Goal: Information Seeking & Learning: Understand process/instructions

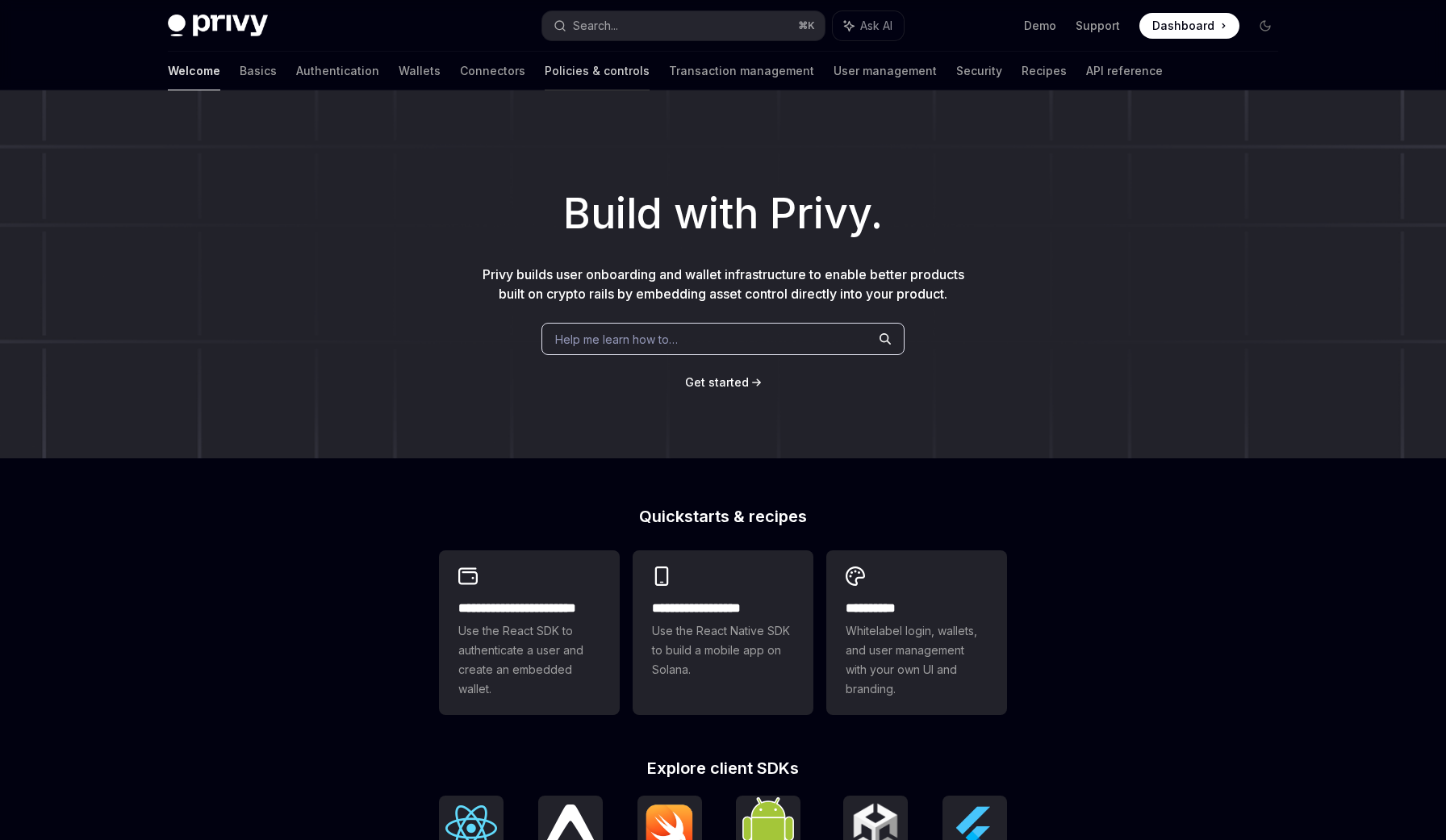
click at [545, 72] on link "Policies & controls" at bounding box center [597, 71] width 104 height 38
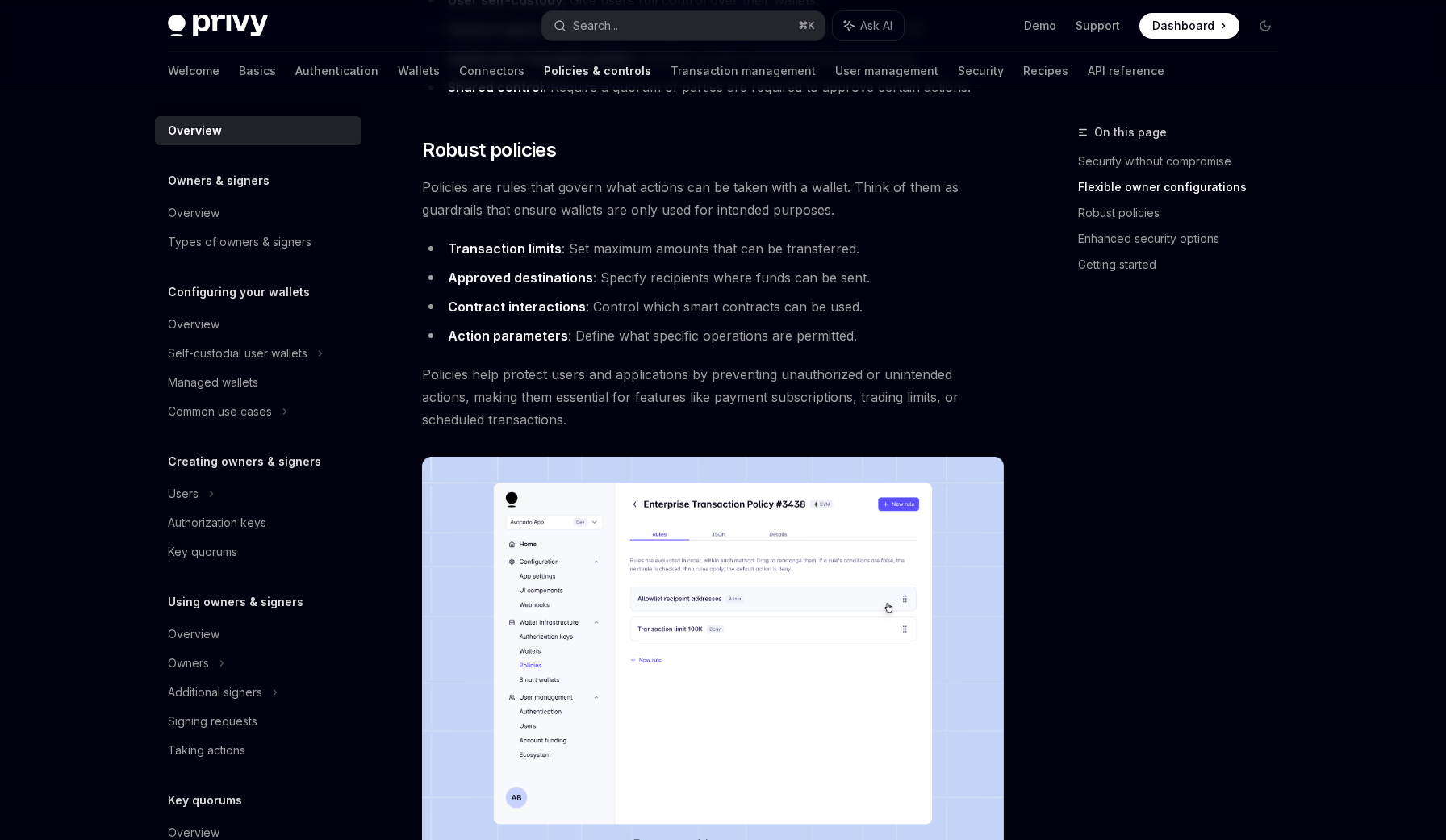
scroll to position [588, 0]
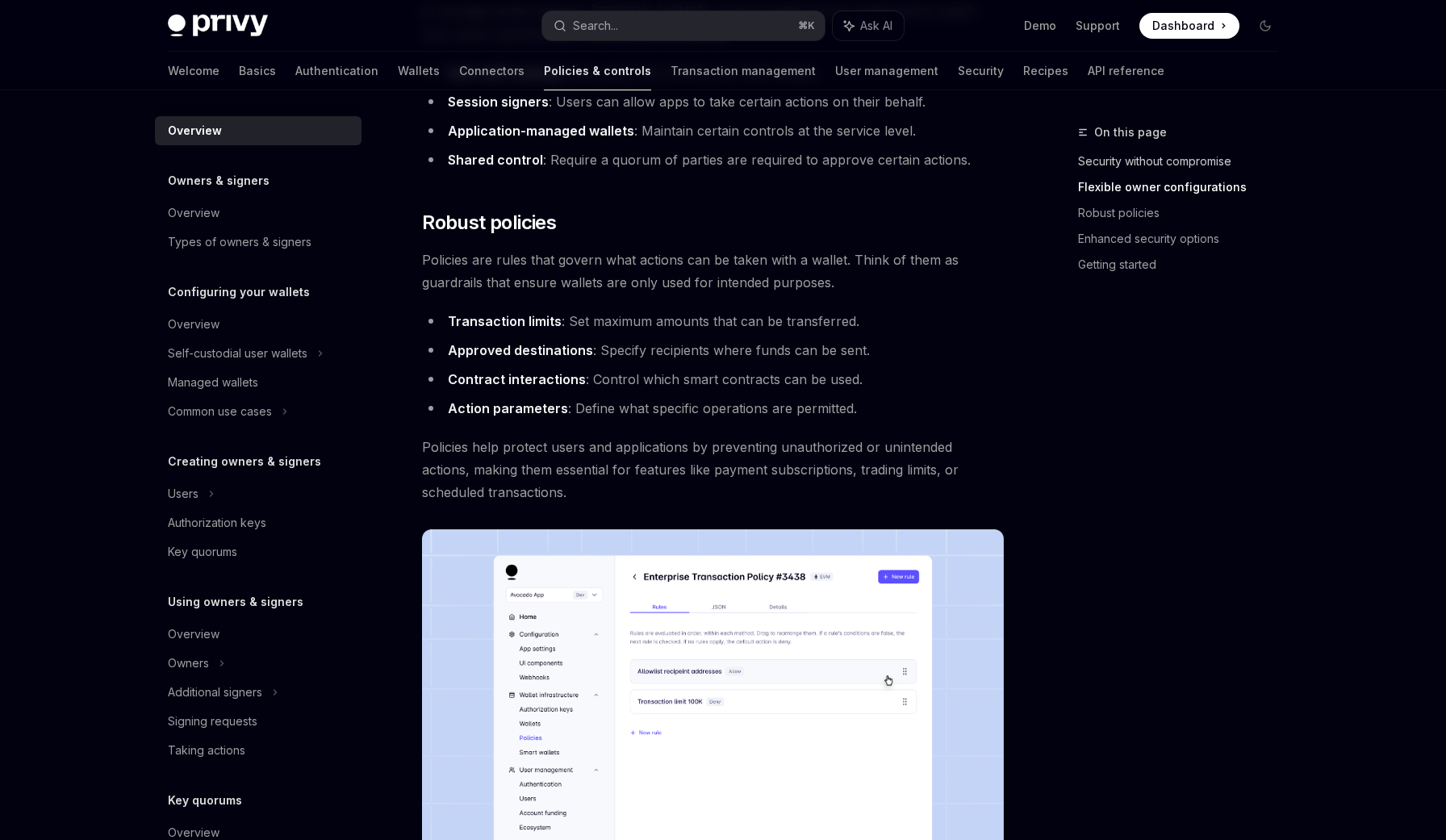
click at [1174, 159] on link "Security without compromise" at bounding box center [1184, 162] width 213 height 26
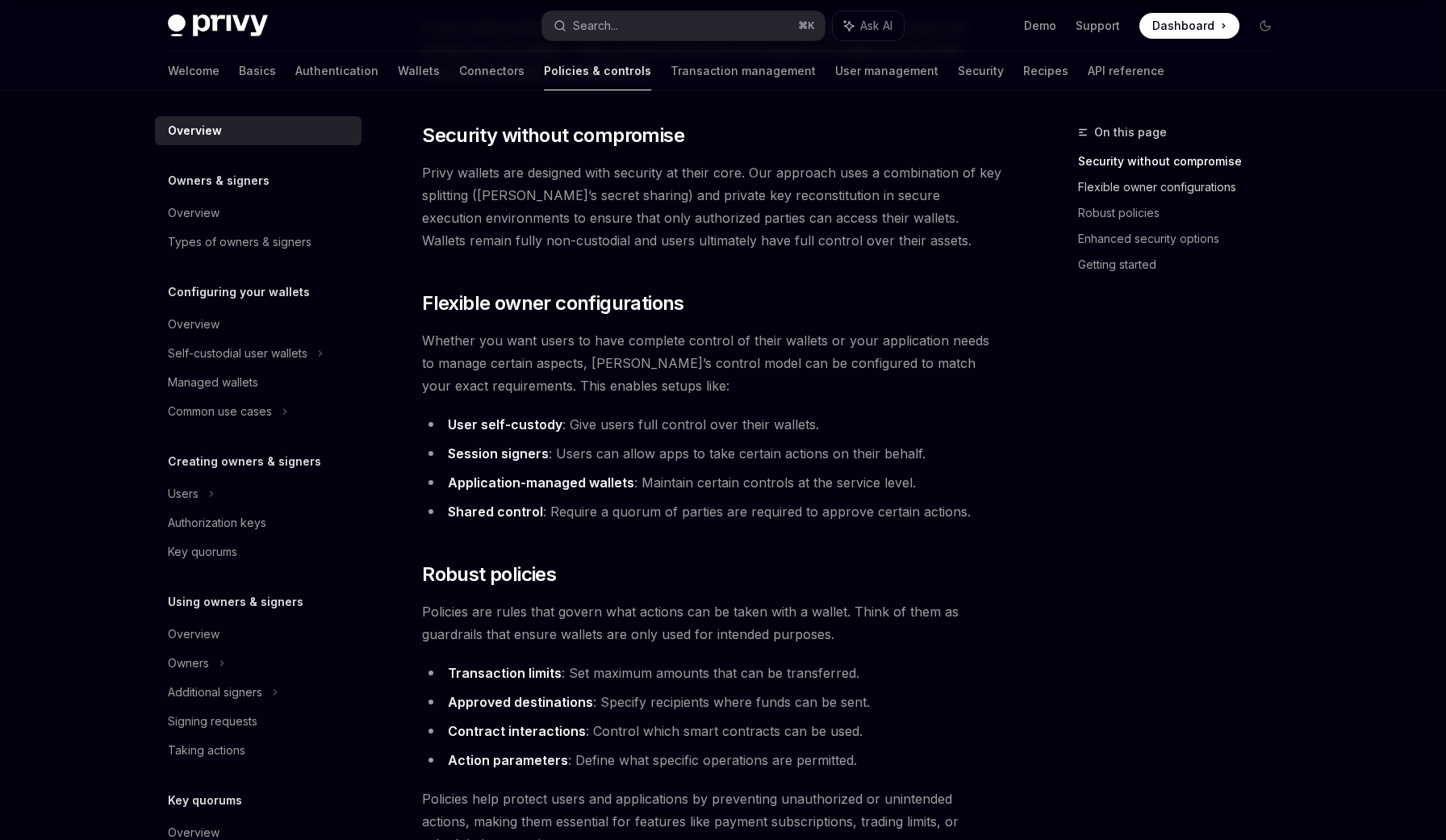
click at [1139, 179] on link "Flexible owner configurations" at bounding box center [1184, 187] width 213 height 26
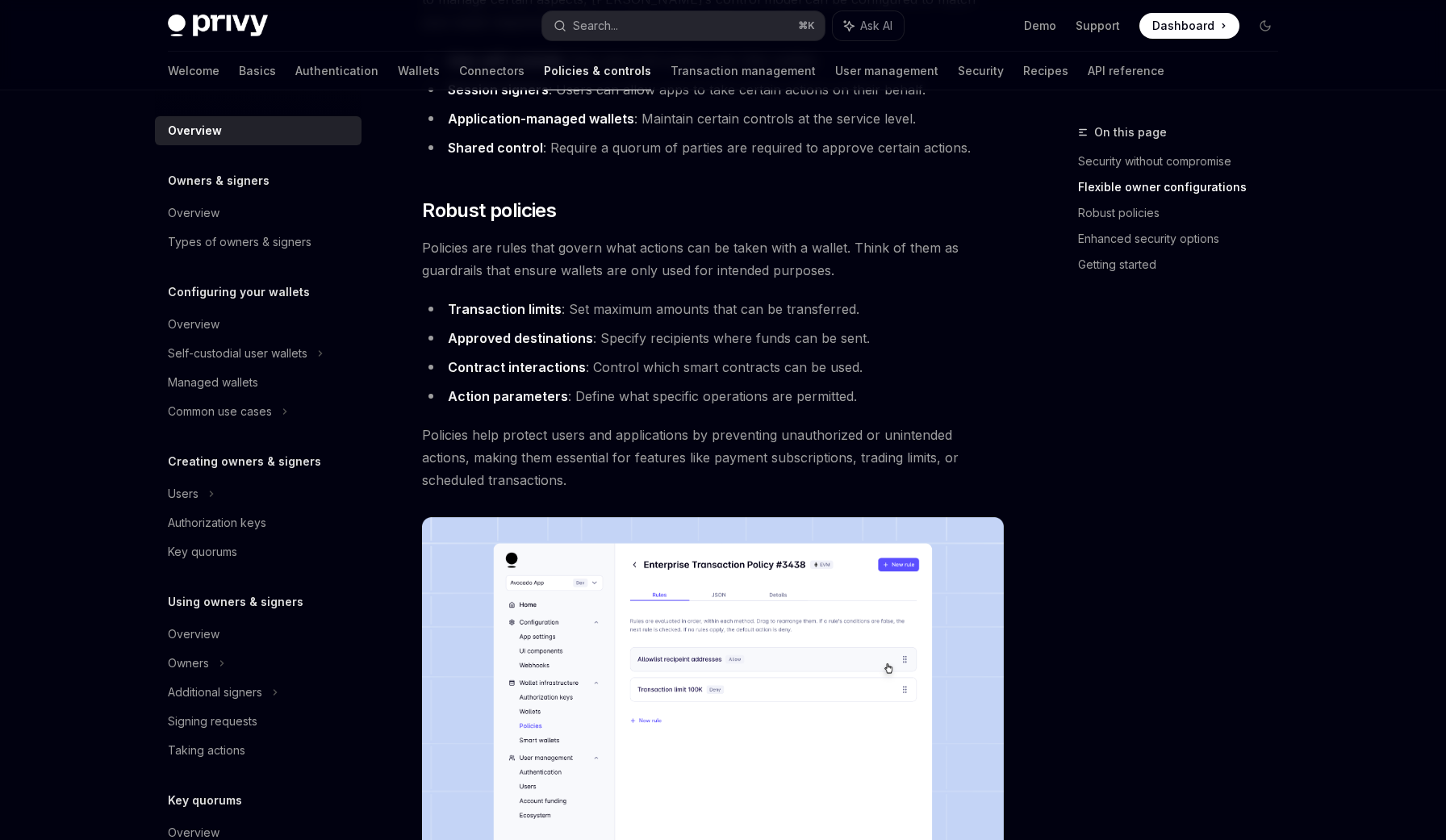
scroll to position [526, 0]
click at [234, 384] on div "Managed wallets" at bounding box center [213, 382] width 91 height 19
type textarea "*"
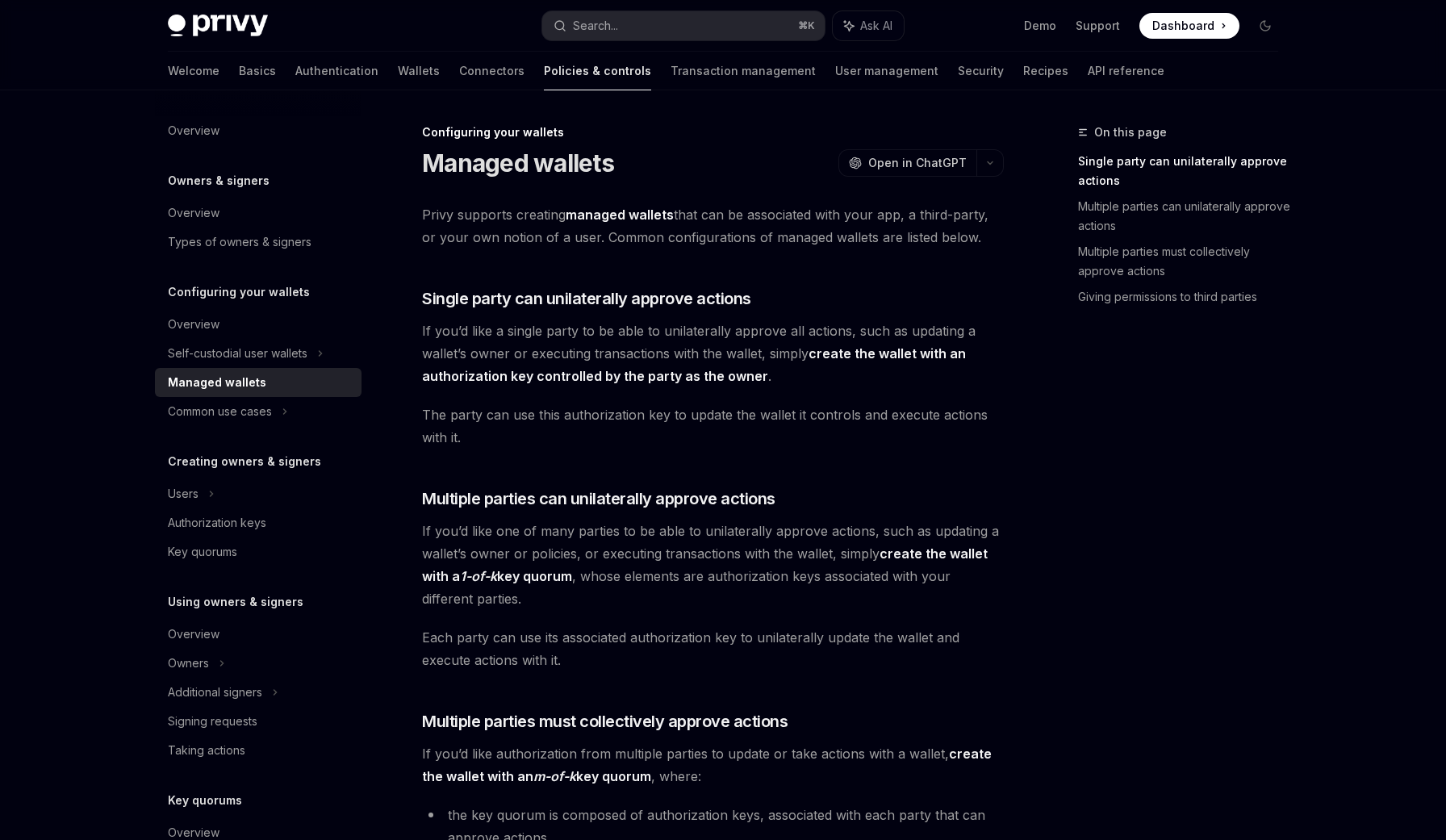
click at [945, 345] on span "If you’d like a single party to be able to unilaterally approve all actions, su…" at bounding box center [713, 353] width 582 height 68
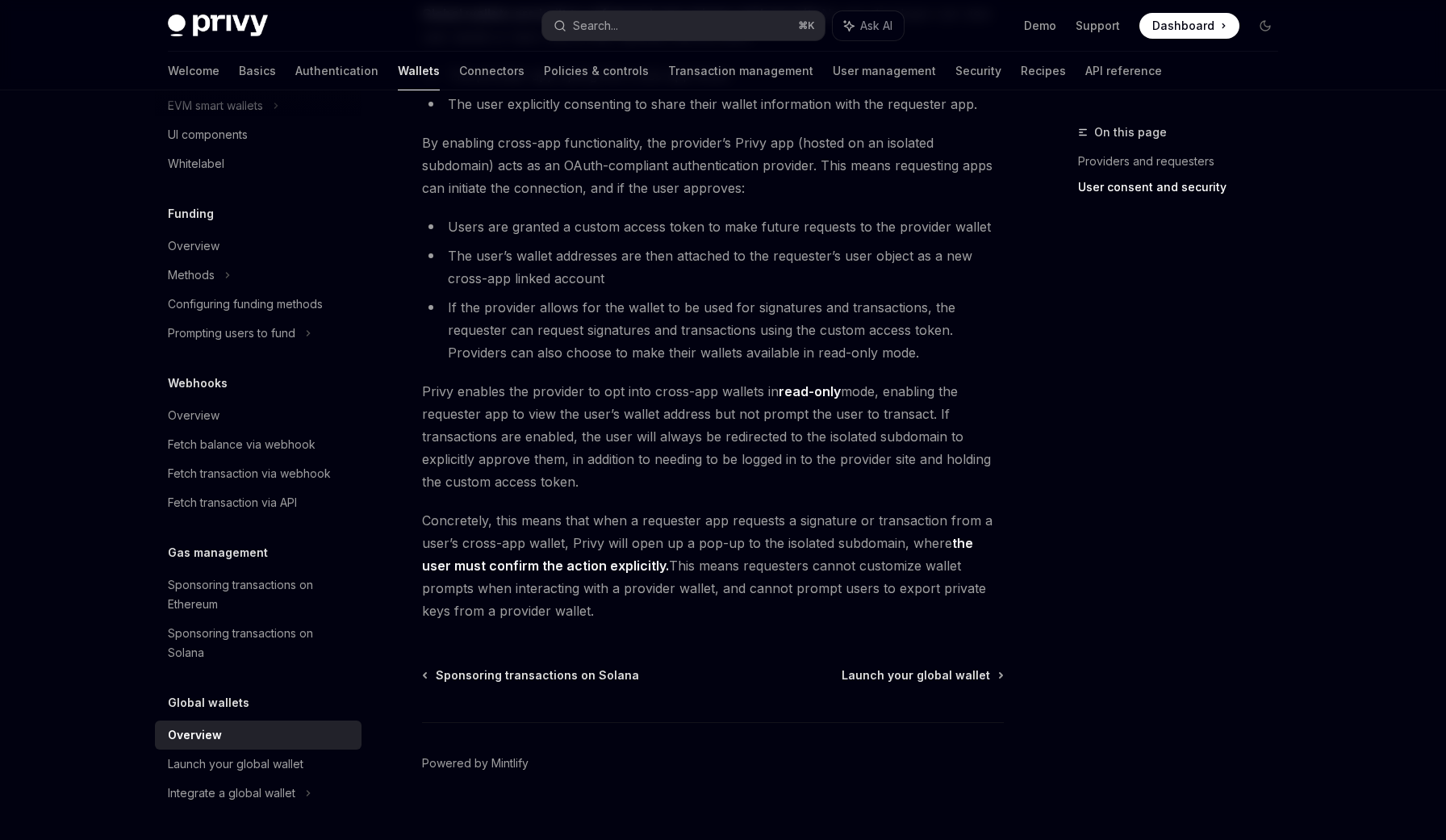
scroll to position [1205, 0]
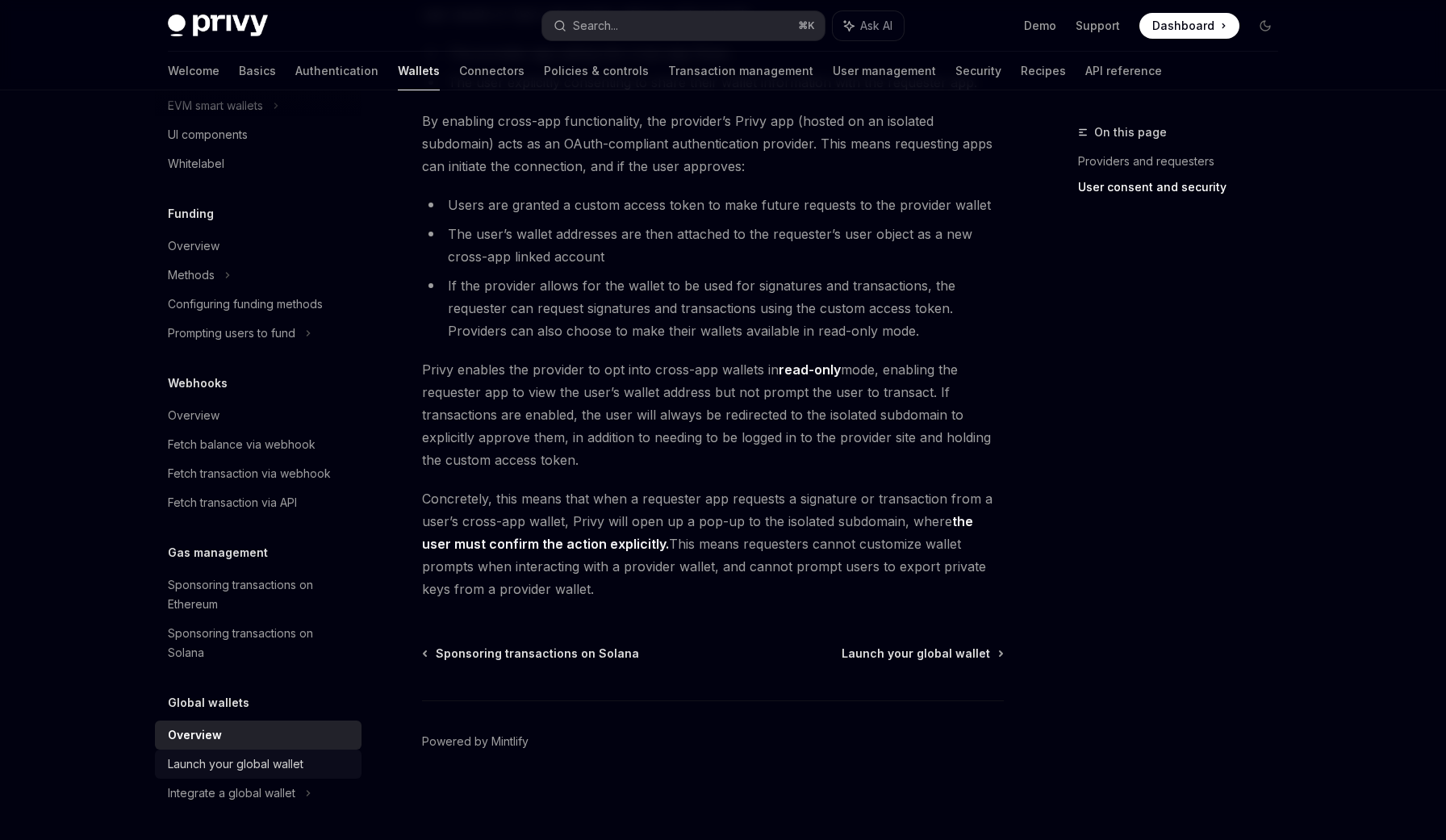
click at [275, 751] on link "Launch your global wallet" at bounding box center [258, 763] width 206 height 29
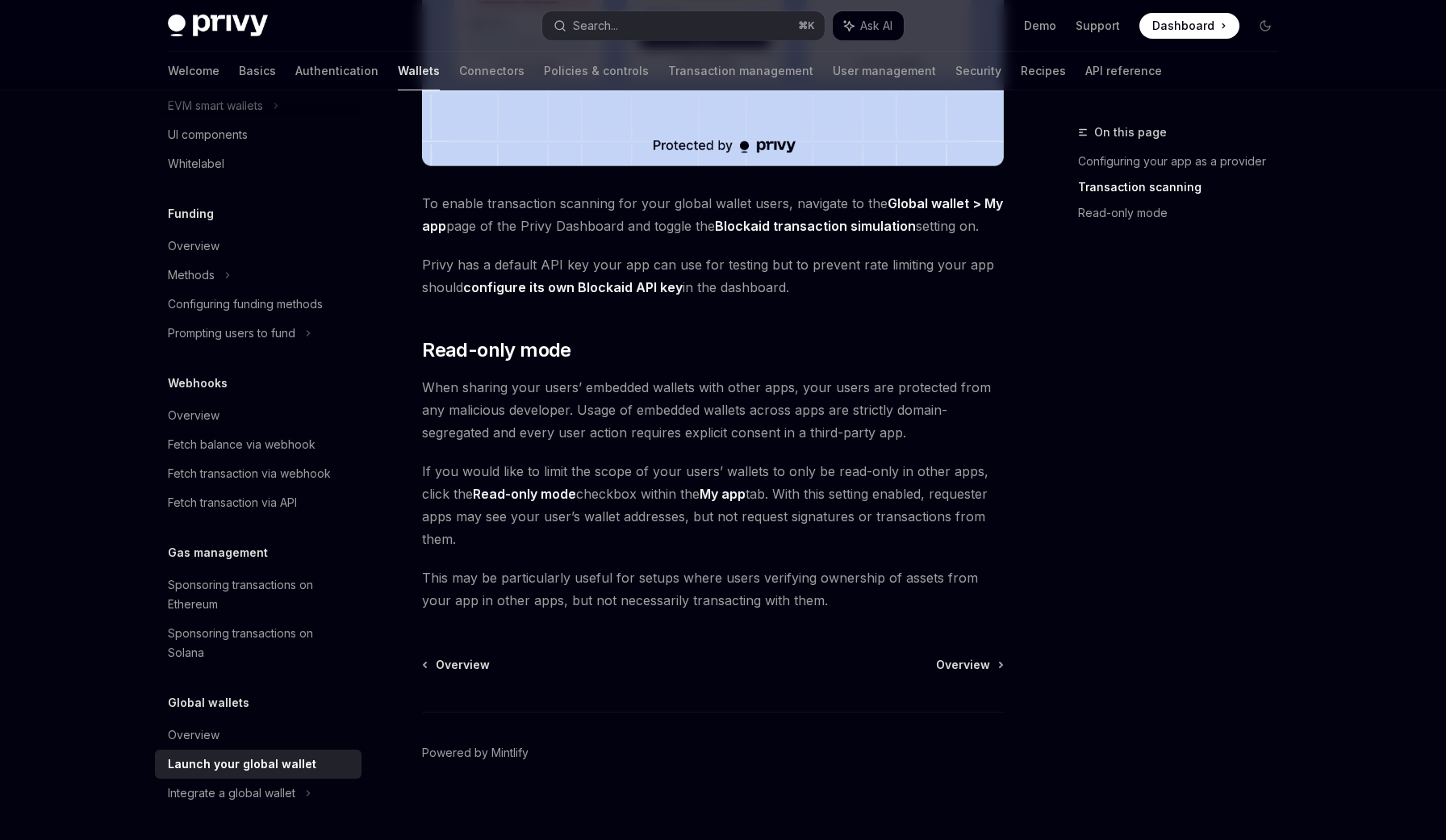
scroll to position [1220, 0]
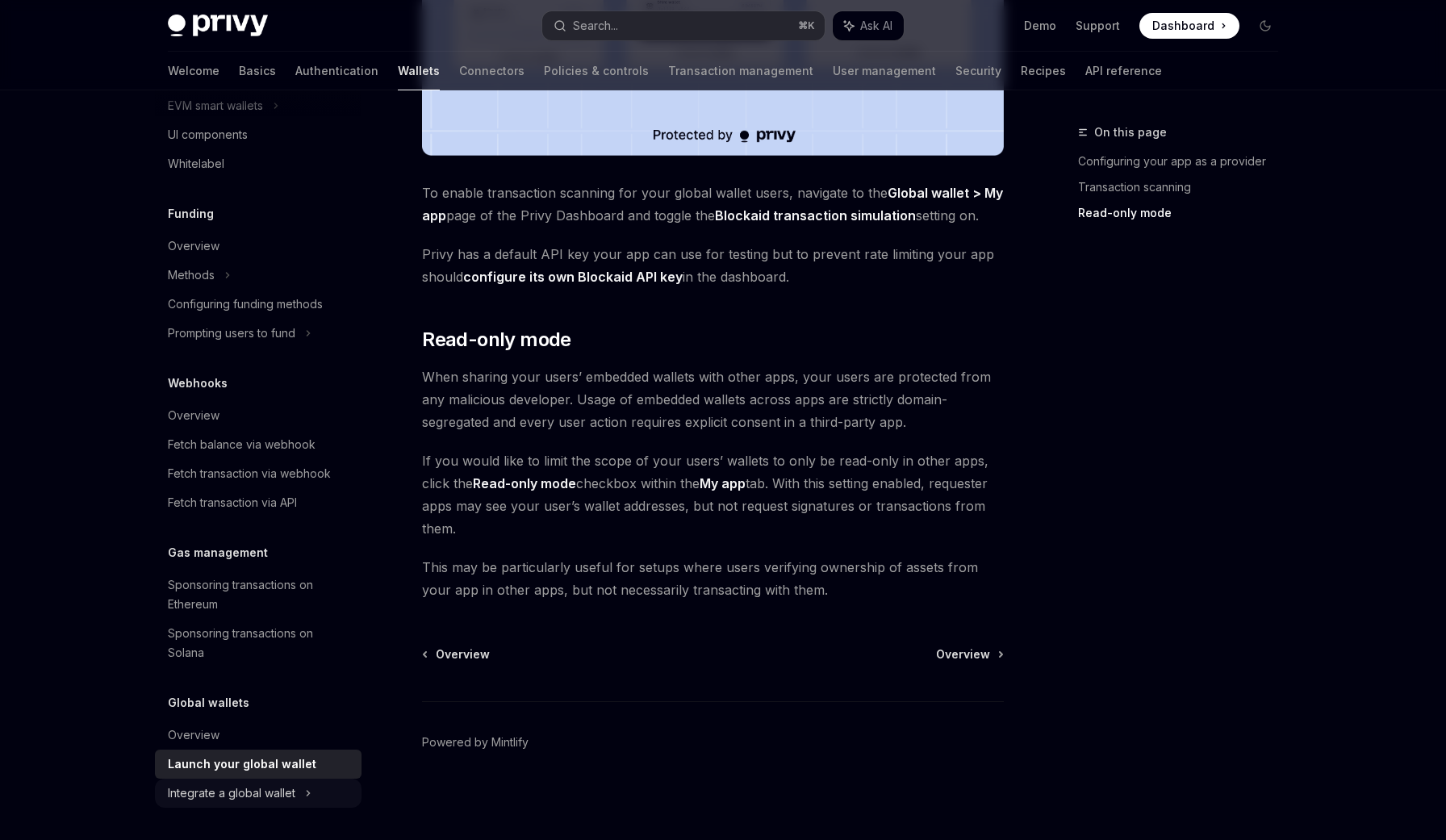
click at [204, 57] on div "Integrate a global wallet" at bounding box center [185, 48] width 36 height 19
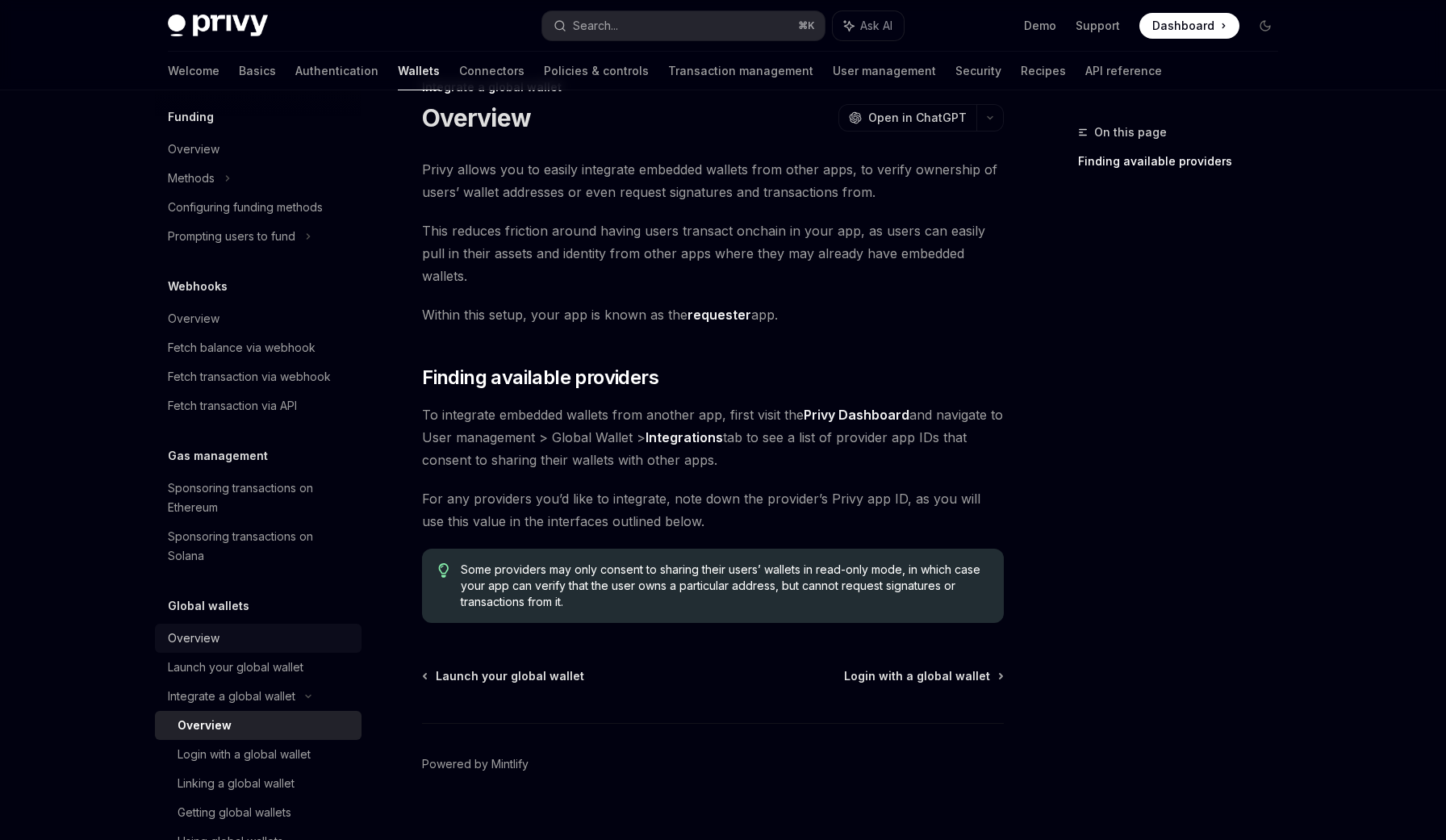
scroll to position [759, 0]
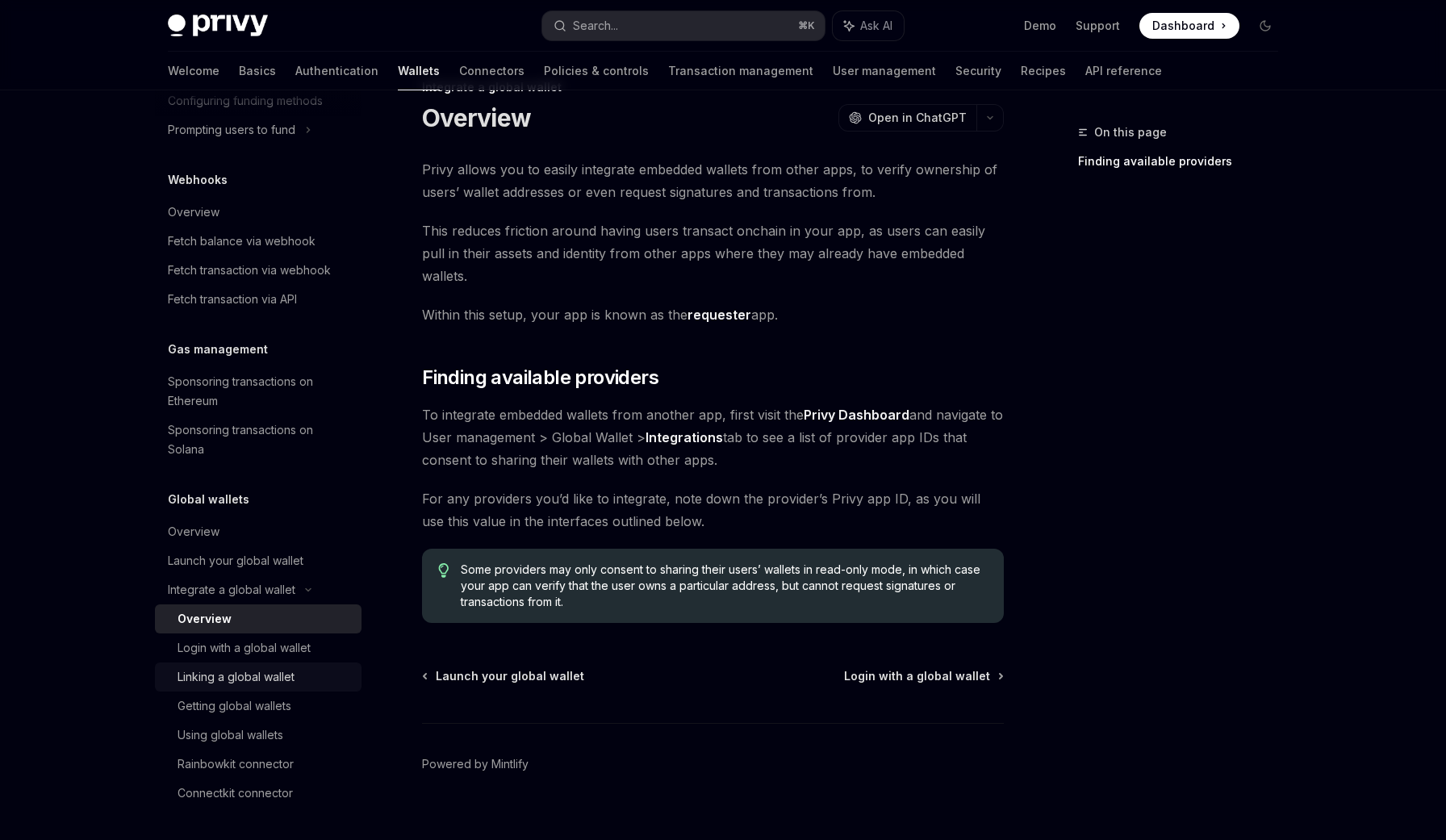
click at [270, 663] on link "Linking a global wallet" at bounding box center [258, 676] width 206 height 29
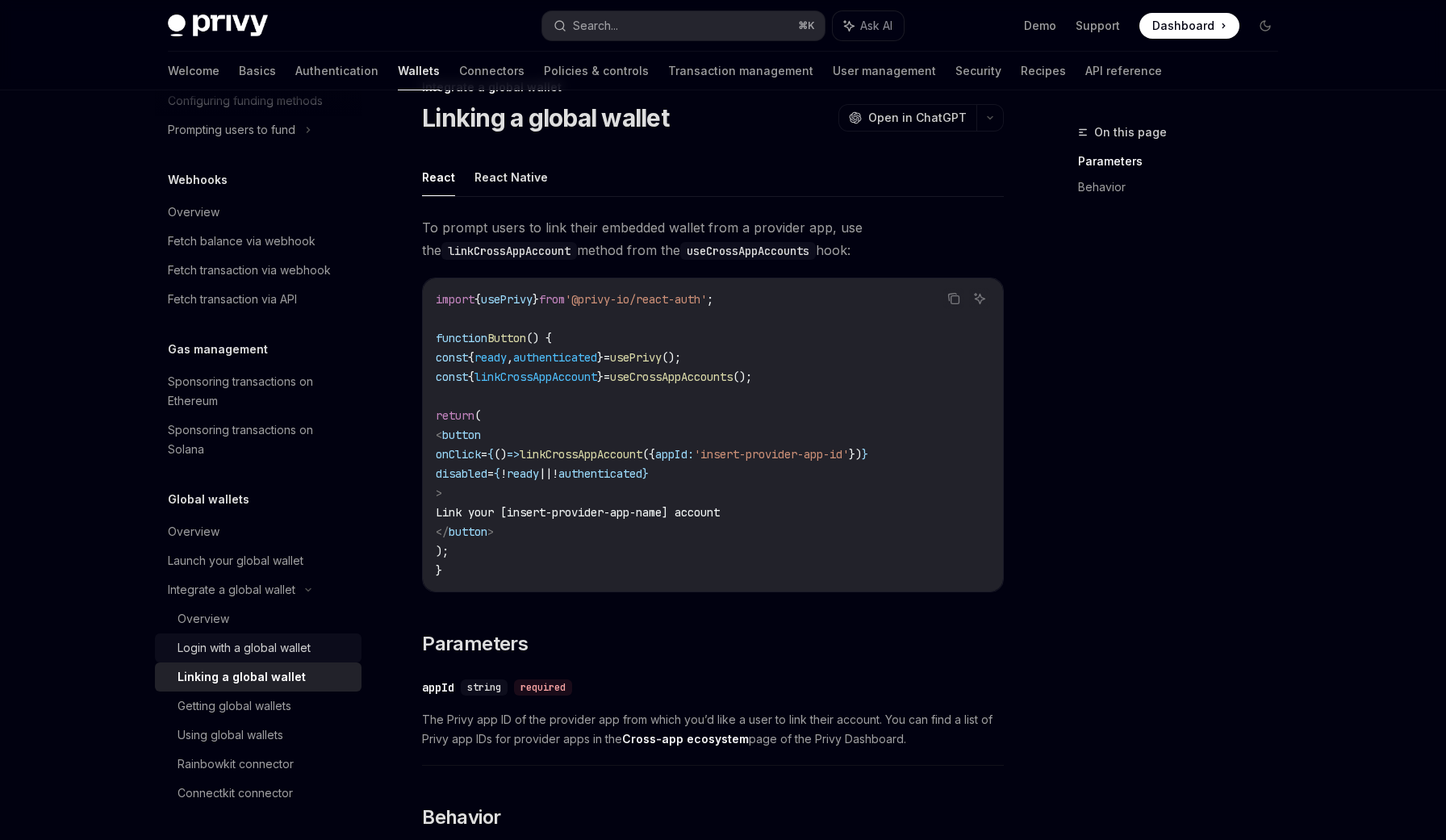
click at [264, 656] on div "Login with a global wallet" at bounding box center [244, 648] width 133 height 19
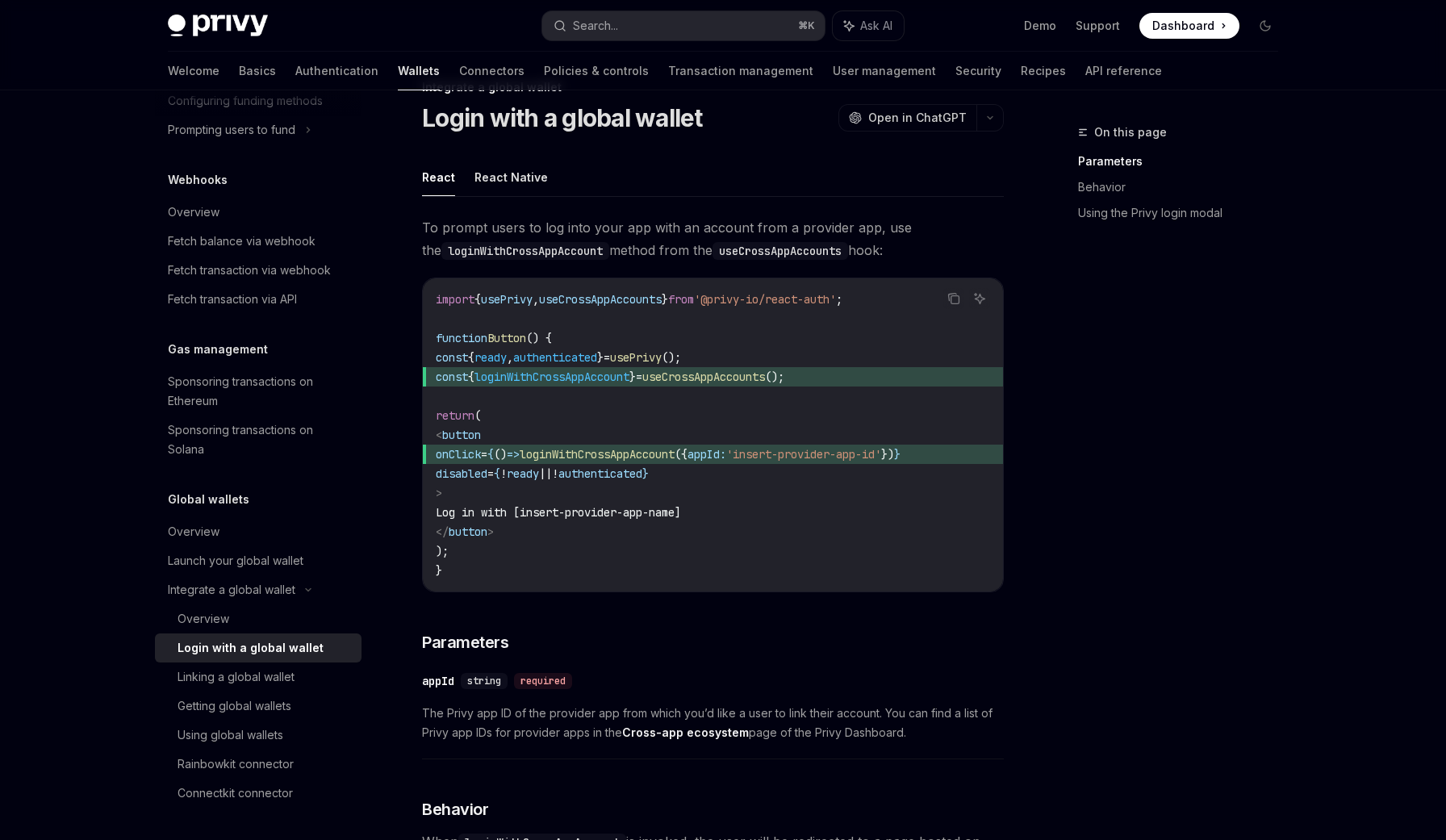
click at [711, 688] on div "​ appId string required" at bounding box center [705, 681] width 566 height 19
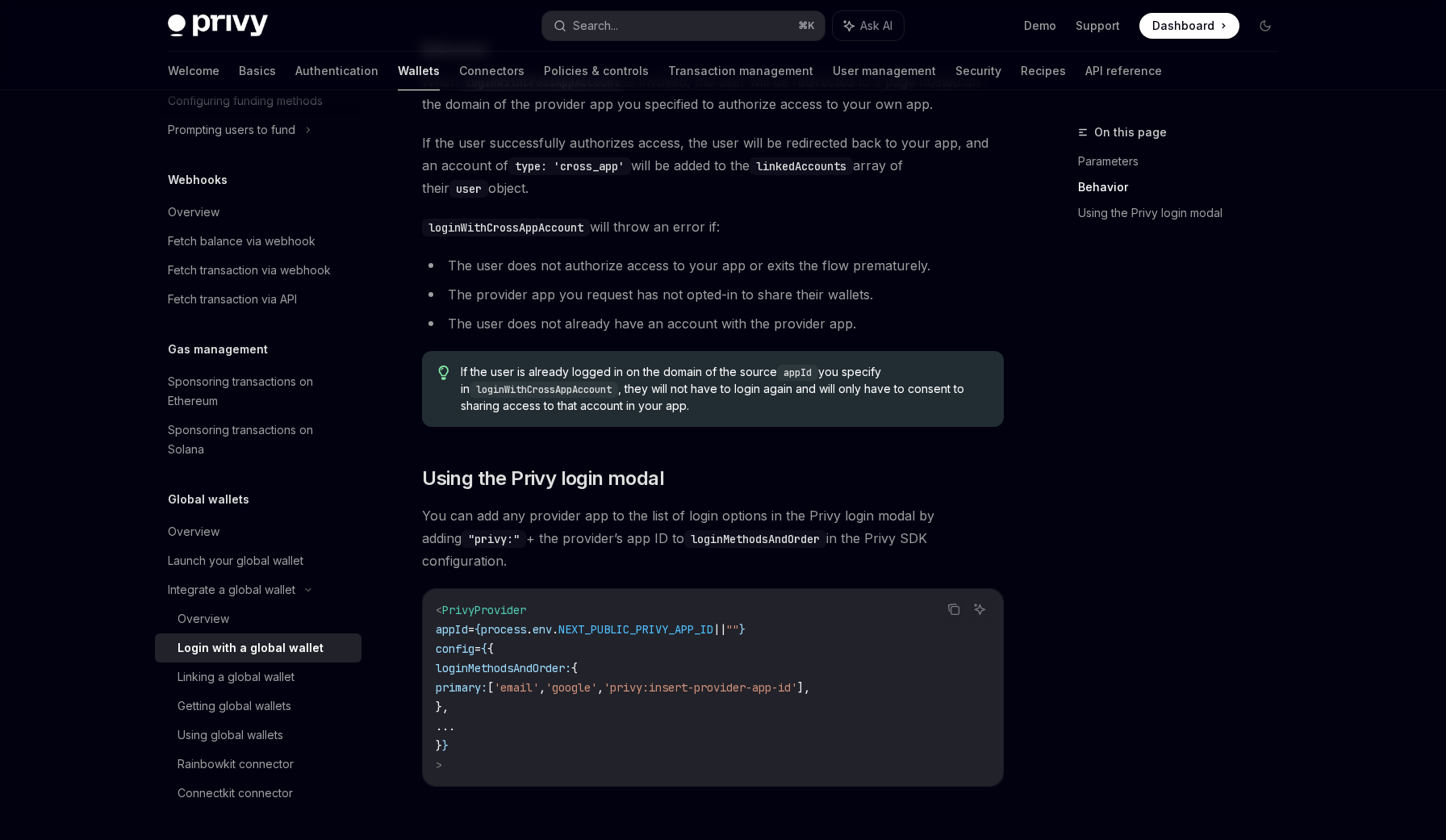
scroll to position [1000, 0]
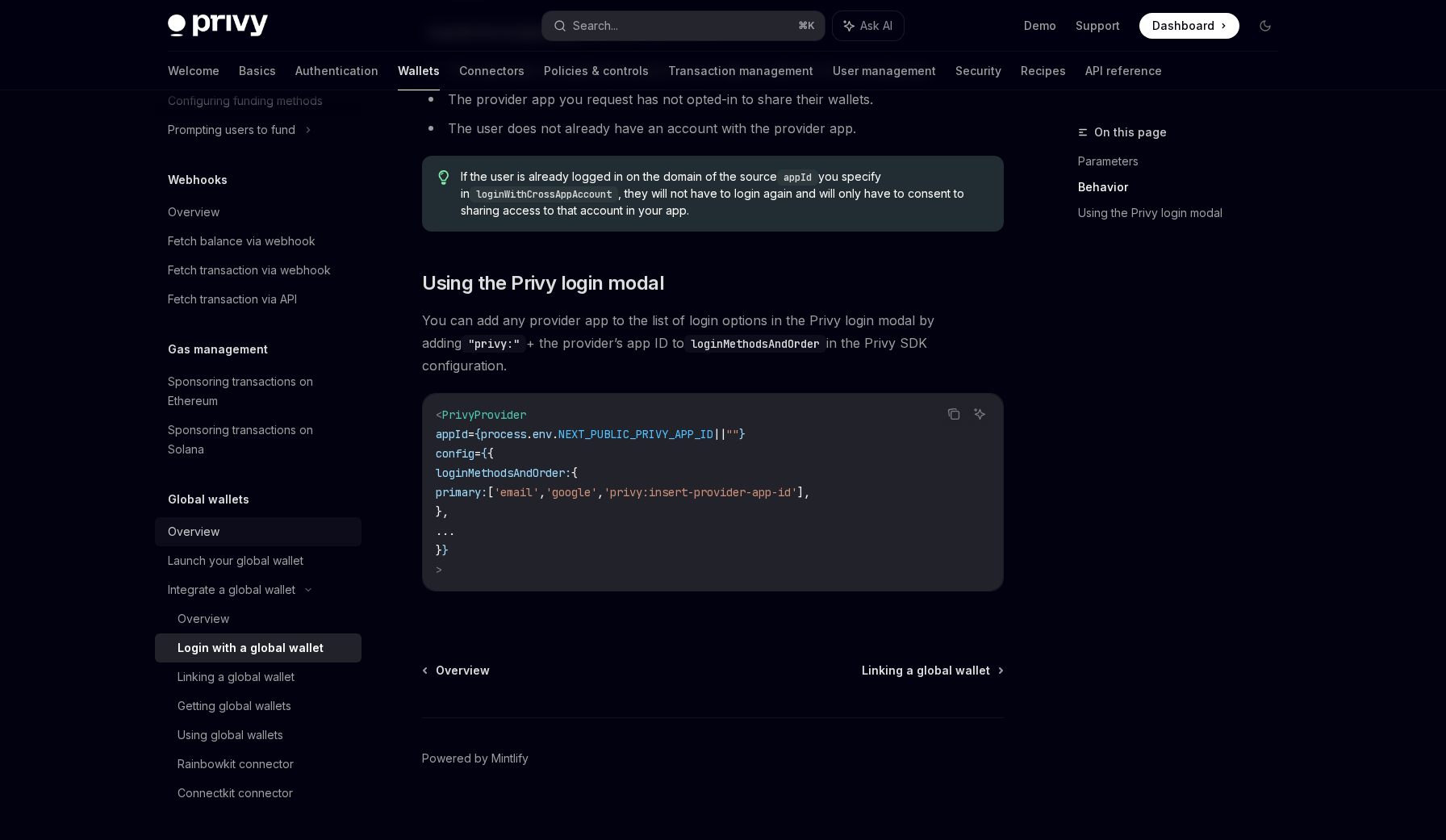
click at [225, 522] on div "Overview" at bounding box center [259, 532] width 184 height 19
type textarea "*"
